Goal: Transaction & Acquisition: Purchase product/service

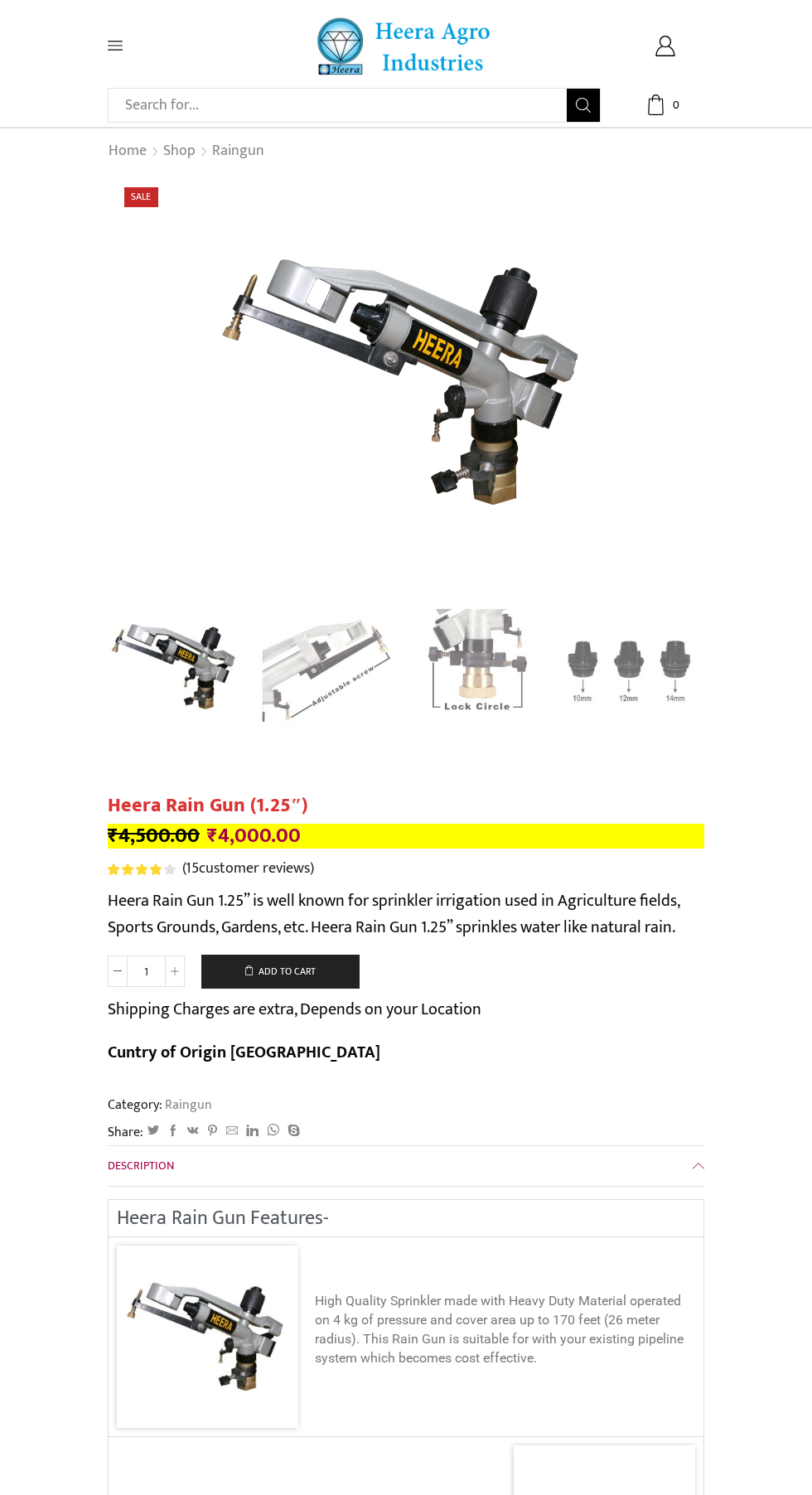
click at [115, 46] on icon at bounding box center [115, 46] width 15 height 9
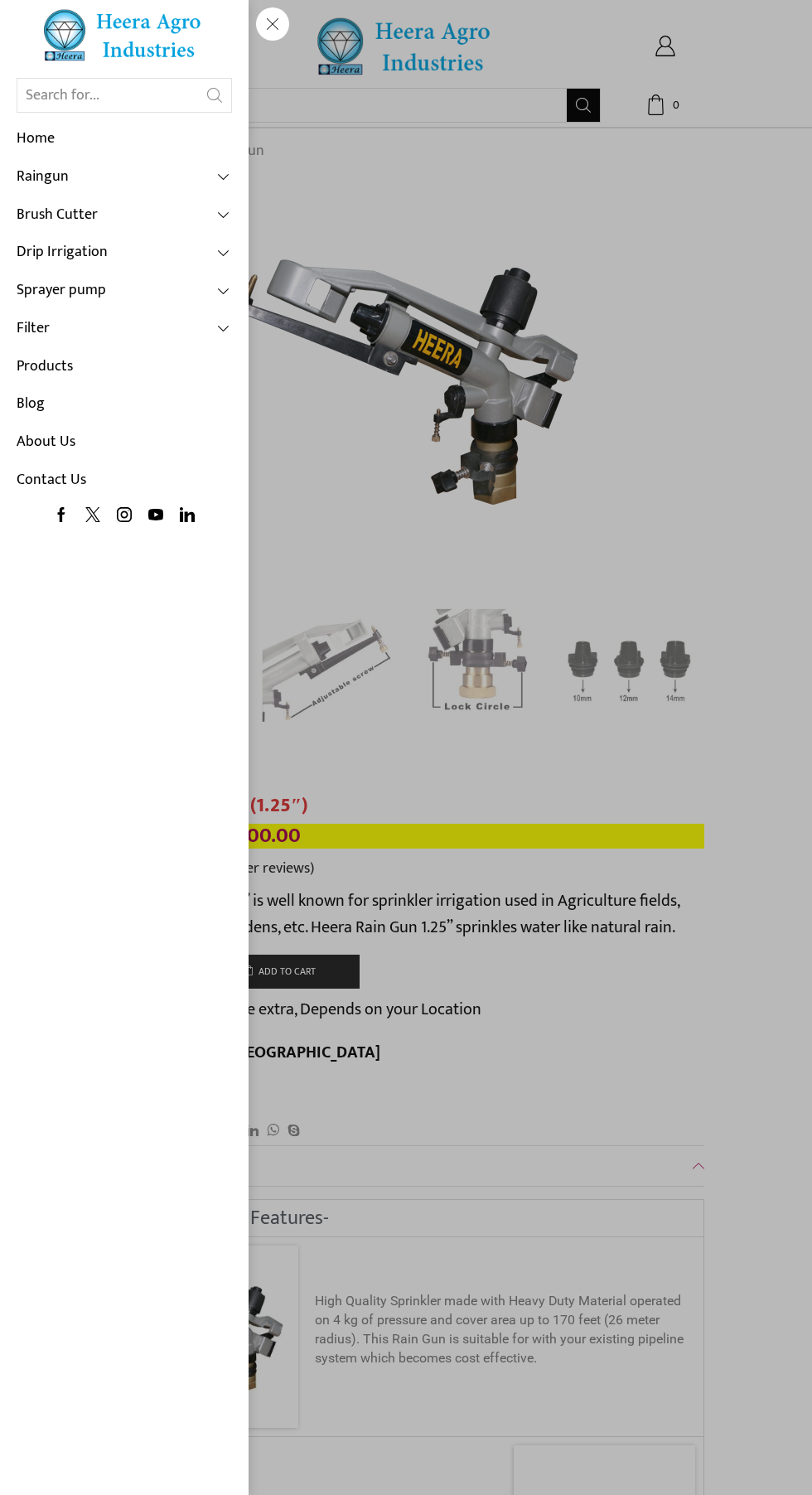
click at [203, 203] on link "Brush Cutter" at bounding box center [124, 215] width 215 height 38
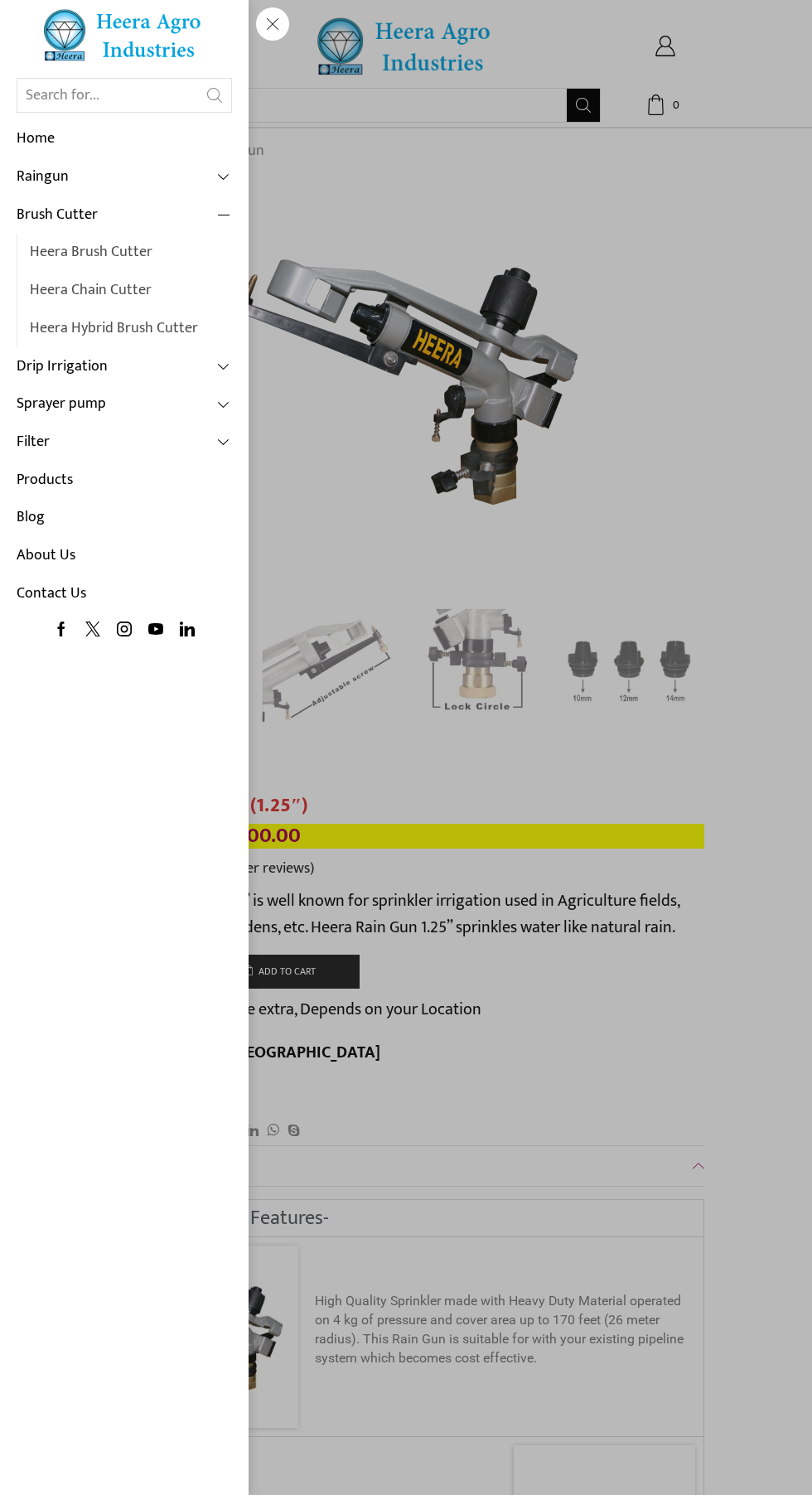
click at [230, 170] on span at bounding box center [224, 178] width 15 height 15
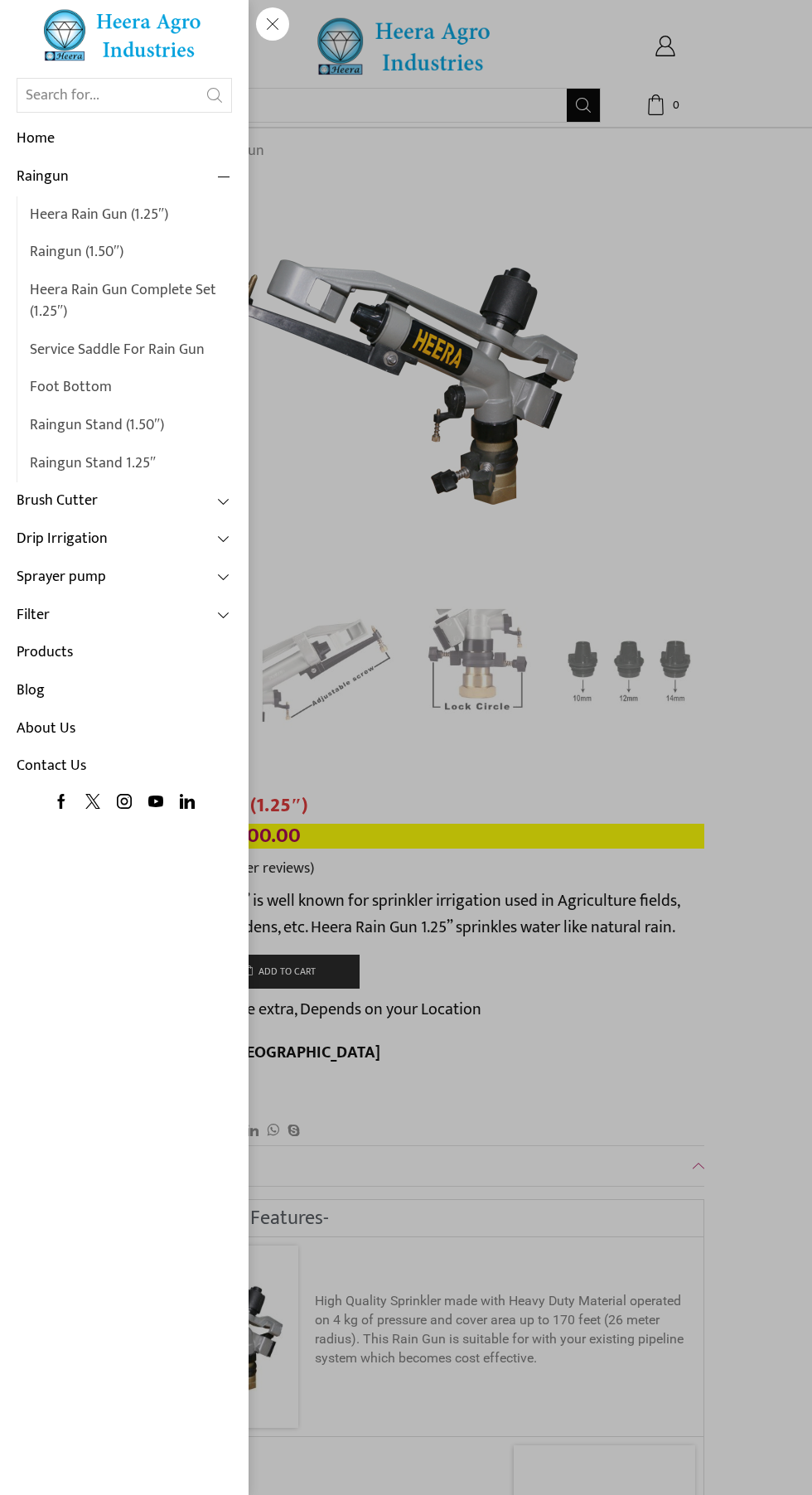
click at [66, 251] on link "Raingun (1.50″)" at bounding box center [131, 252] width 202 height 38
